Goal: Task Accomplishment & Management: Use online tool/utility

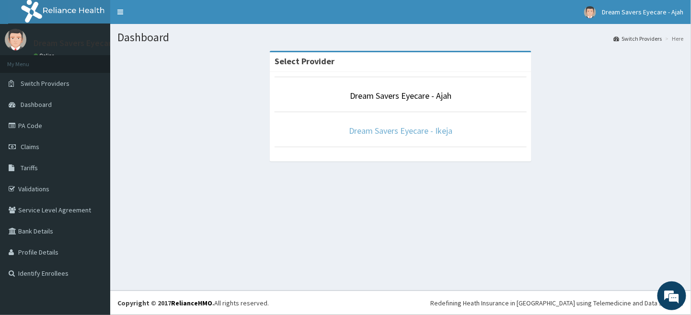
click at [437, 135] on link "Dream Savers Eyecare - Ikeja" at bounding box center [400, 130] width 103 height 11
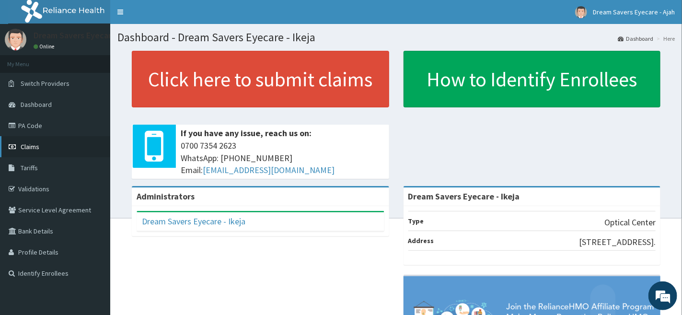
click at [44, 140] on link "Claims" at bounding box center [55, 146] width 110 height 21
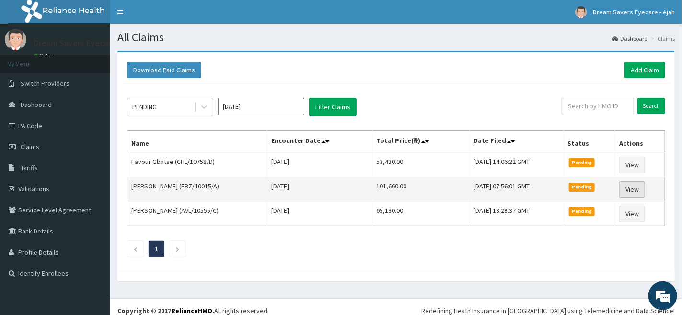
click at [636, 191] on link "View" at bounding box center [632, 189] width 26 height 16
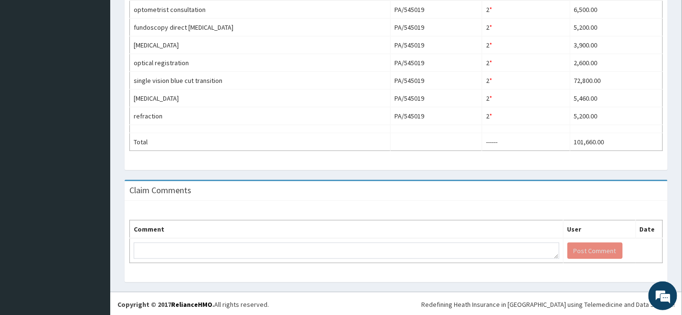
scroll to position [341, 0]
drag, startPoint x: 644, startPoint y: 216, endPoint x: 644, endPoint y: 210, distance: 5.4
click at [644, 210] on div "Comment User Date Post Comment" at bounding box center [396, 239] width 543 height 81
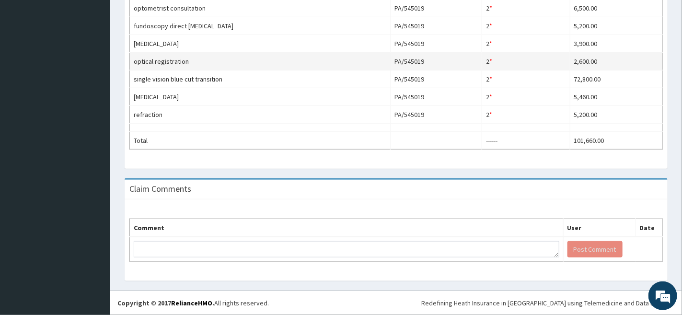
scroll to position [0, 0]
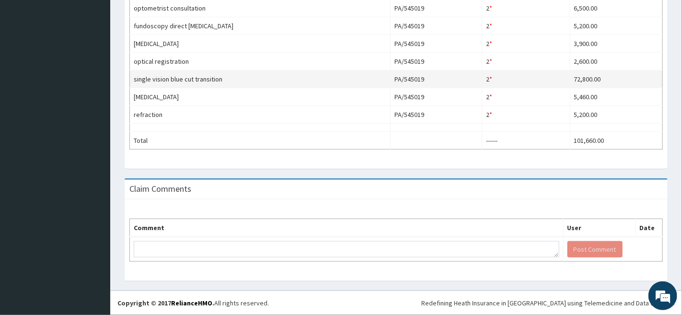
click at [587, 73] on td "72,800.00" at bounding box center [616, 79] width 92 height 18
click at [500, 84] on td "2 * Quantity has been changed" at bounding box center [526, 79] width 88 height 18
click at [497, 81] on td "2 * Quantity has been changed" at bounding box center [526, 79] width 88 height 18
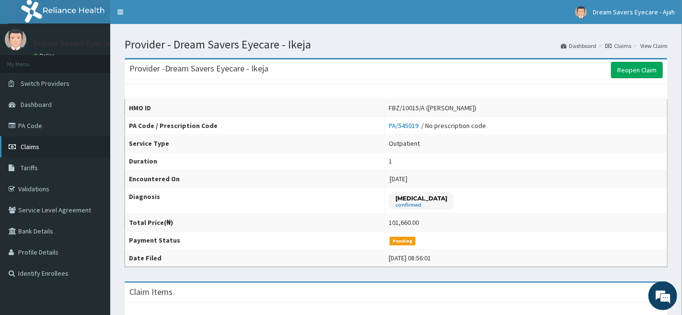
click at [46, 139] on link "Claims" at bounding box center [55, 146] width 110 height 21
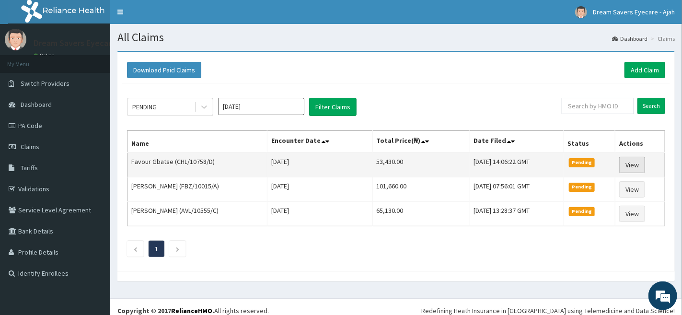
click at [645, 157] on link "View" at bounding box center [632, 165] width 26 height 16
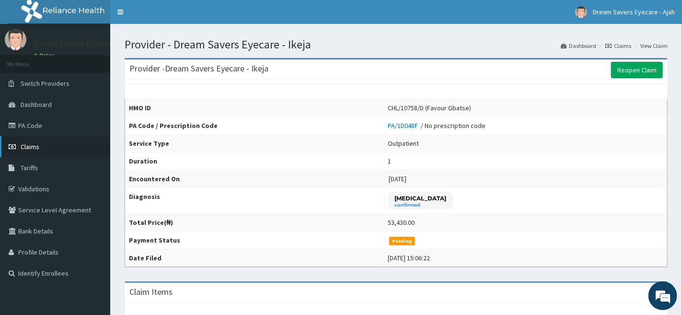
click at [34, 144] on span "Claims" at bounding box center [30, 146] width 19 height 9
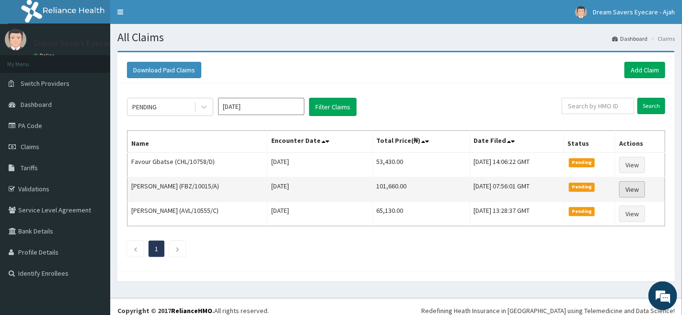
click at [631, 186] on link "View" at bounding box center [632, 189] width 26 height 16
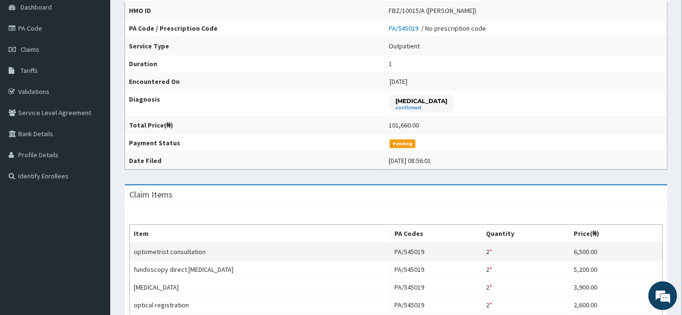
scroll to position [93, 0]
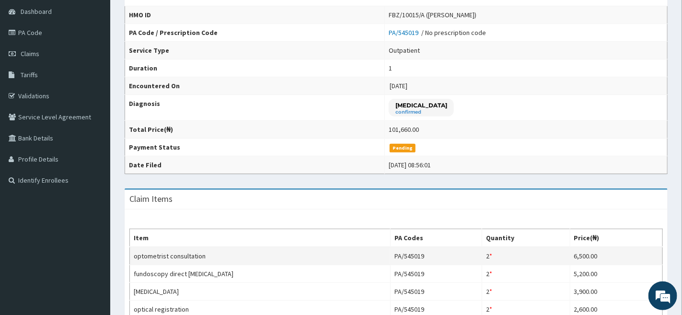
click at [615, 174] on div "Provider - Dream Savers Eyecare - Ikeja Reopen Claim HMO ID FBZ/10015/A (Prospe…" at bounding box center [395, 251] width 557 height 573
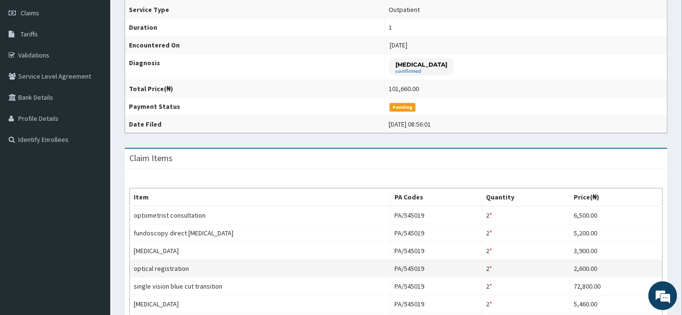
scroll to position [63, 0]
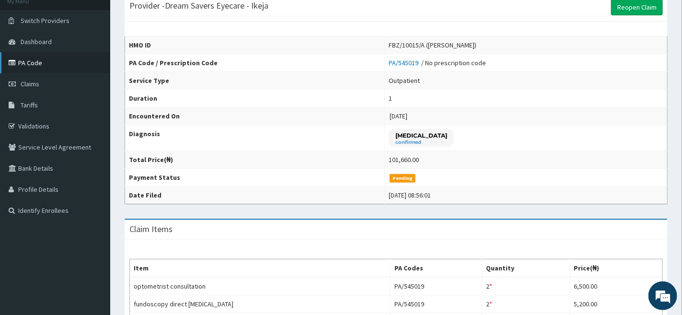
click at [51, 63] on link "PA Code" at bounding box center [55, 62] width 110 height 21
